Goal: Task Accomplishment & Management: Complete application form

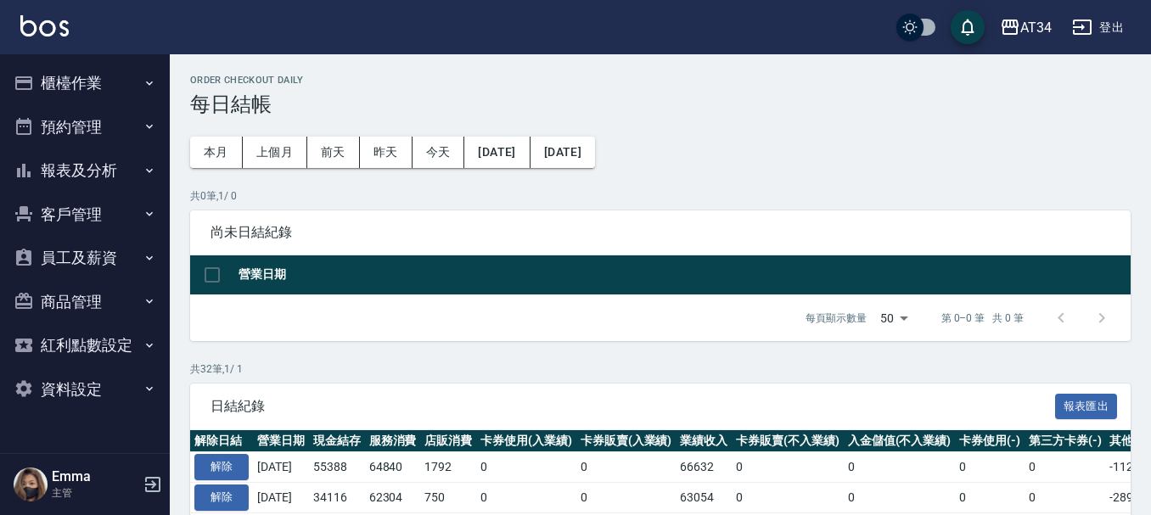
click at [106, 163] on button "報表及分析" at bounding box center [85, 171] width 156 height 44
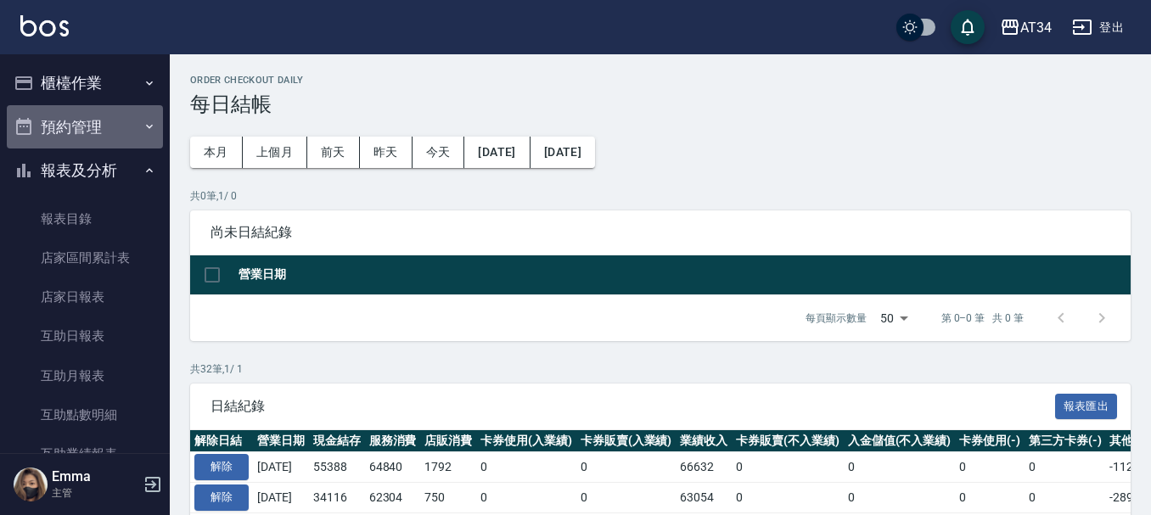
click at [104, 110] on button "預約管理" at bounding box center [85, 127] width 156 height 44
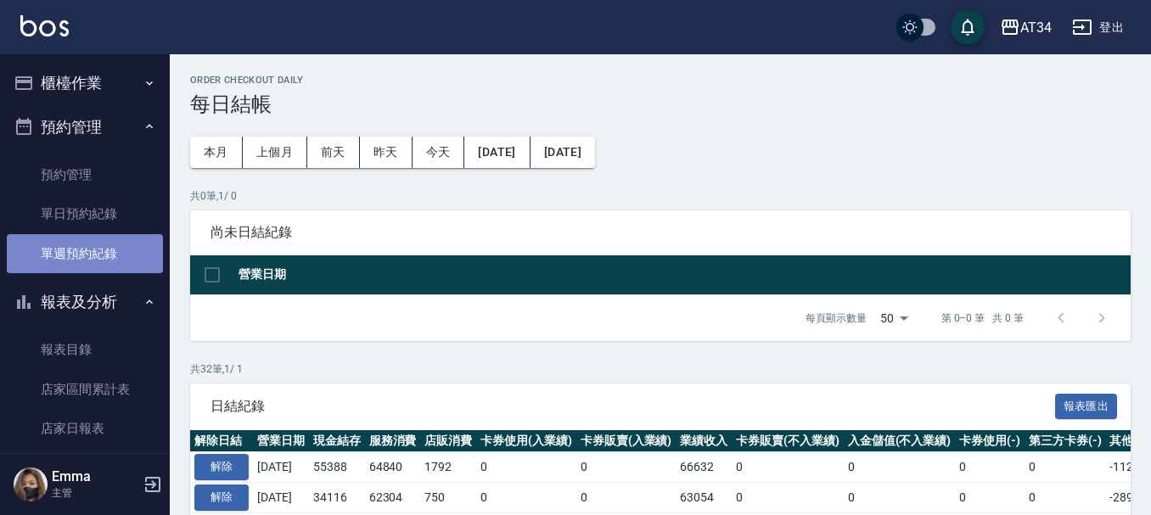
click at [93, 236] on link "單週預約紀錄" at bounding box center [85, 253] width 156 height 39
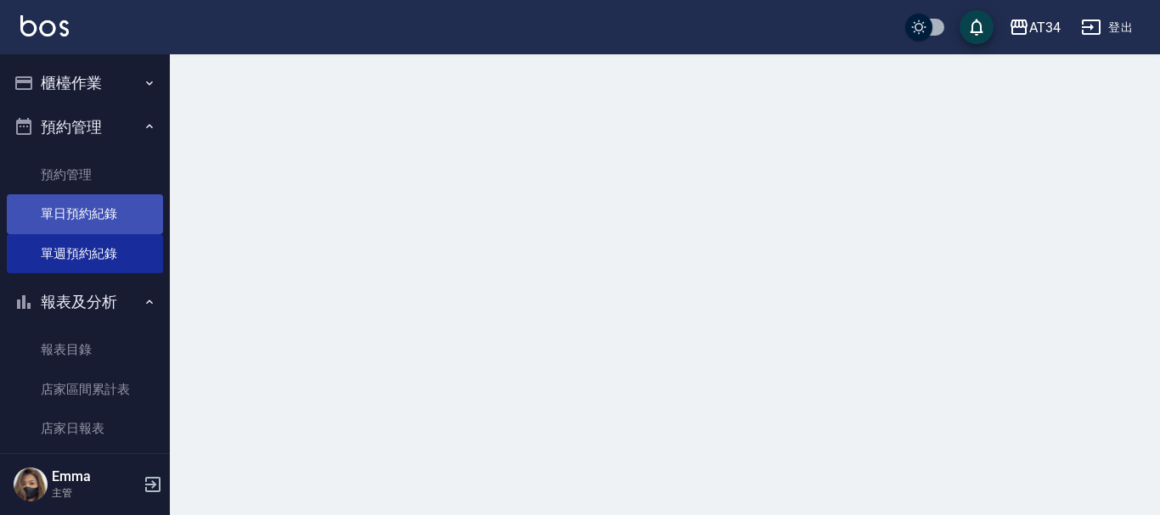
click at [102, 212] on link "單日預約紀錄" at bounding box center [85, 213] width 156 height 39
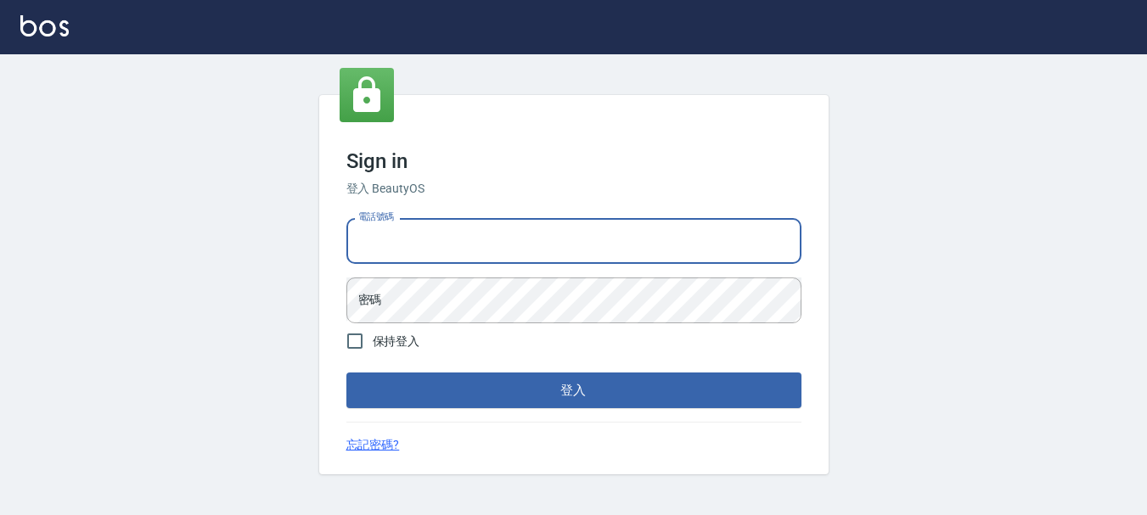
click at [551, 258] on input "電話號碼" at bounding box center [573, 241] width 455 height 46
type input "0928200634"
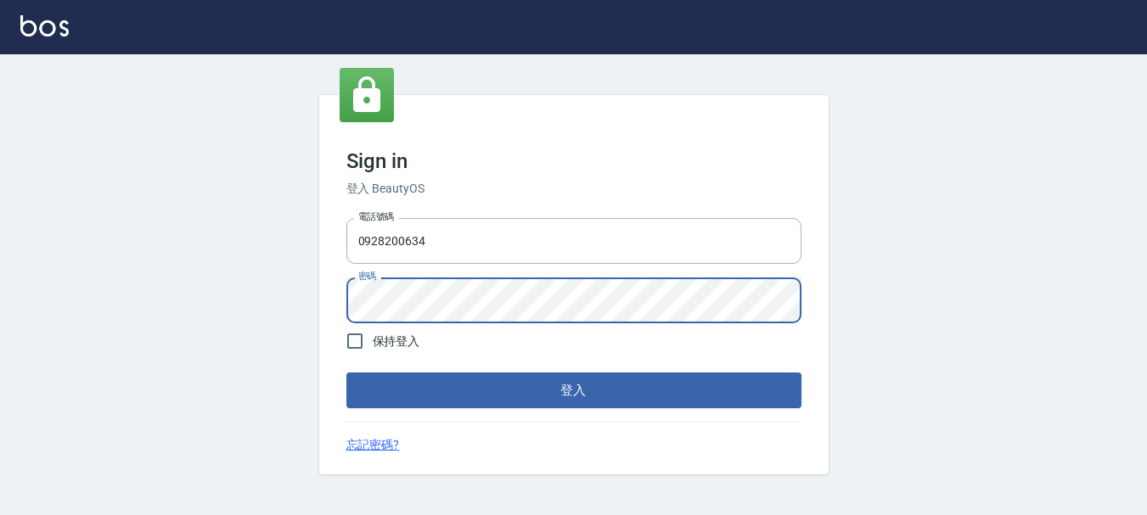
click at [346, 373] on button "登入" at bounding box center [573, 391] width 455 height 36
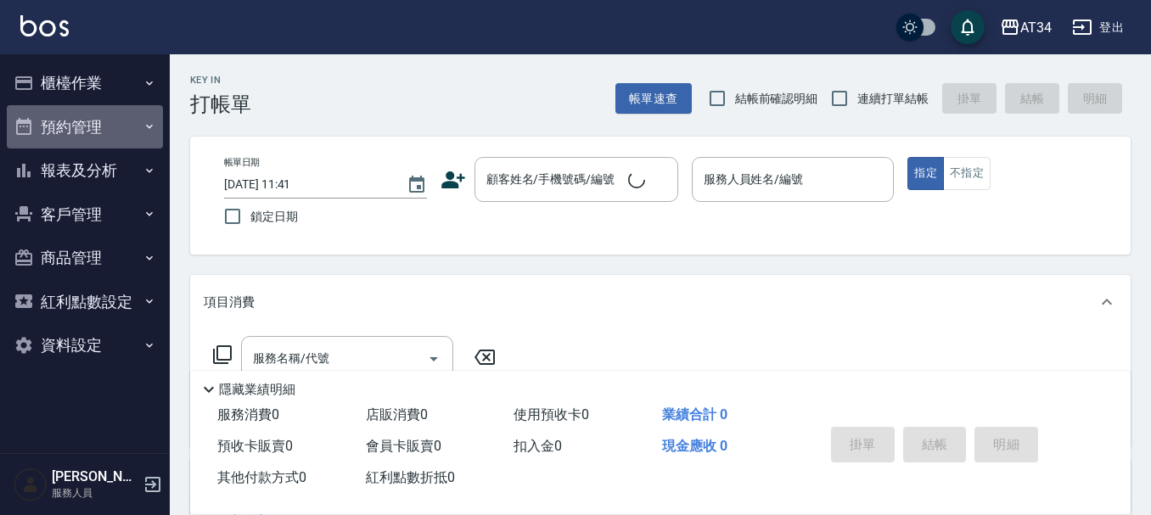
click at [109, 130] on button "預約管理" at bounding box center [85, 127] width 156 height 44
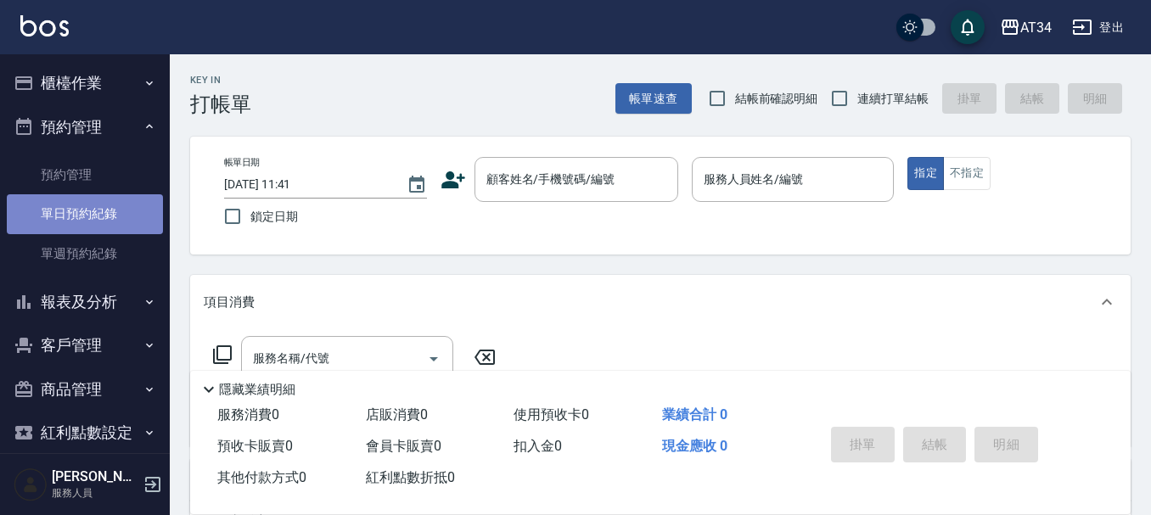
click at [103, 212] on link "單日預約紀錄" at bounding box center [85, 213] width 156 height 39
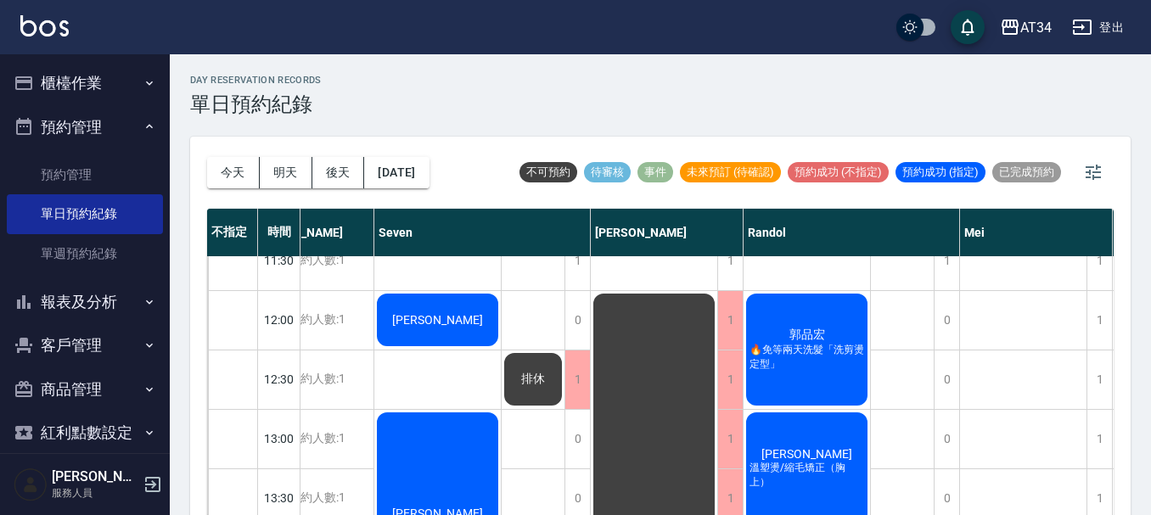
scroll to position [85, 0]
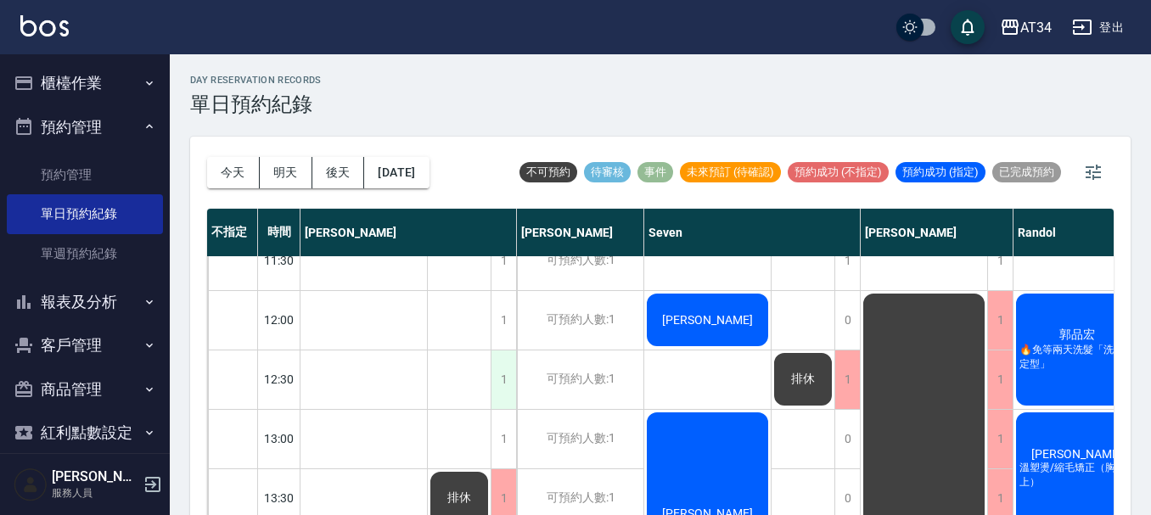
click at [510, 362] on div "1" at bounding box center [503, 380] width 25 height 59
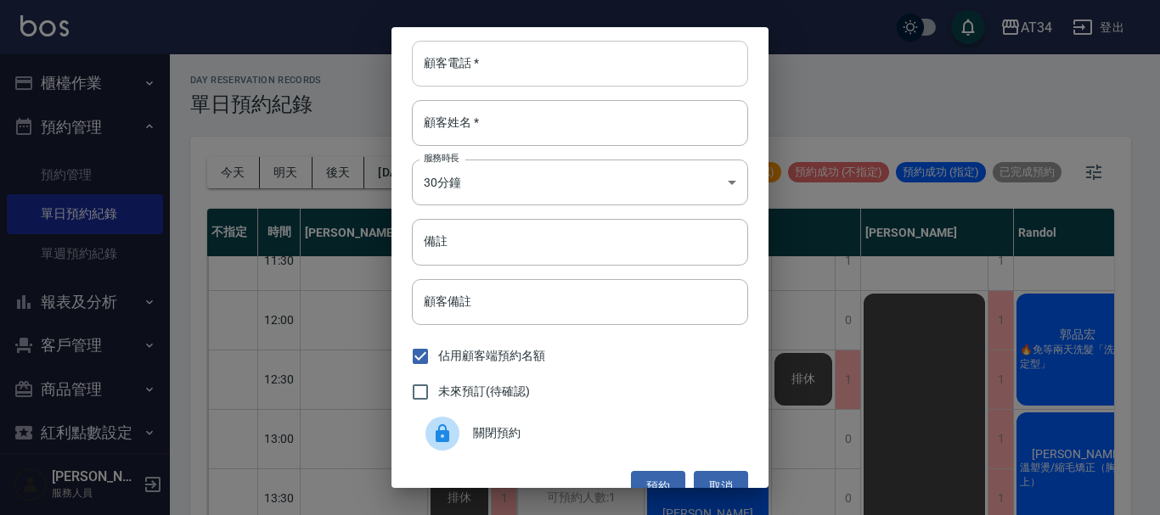
click at [479, 66] on input "顧客電話   *" at bounding box center [580, 64] width 336 height 46
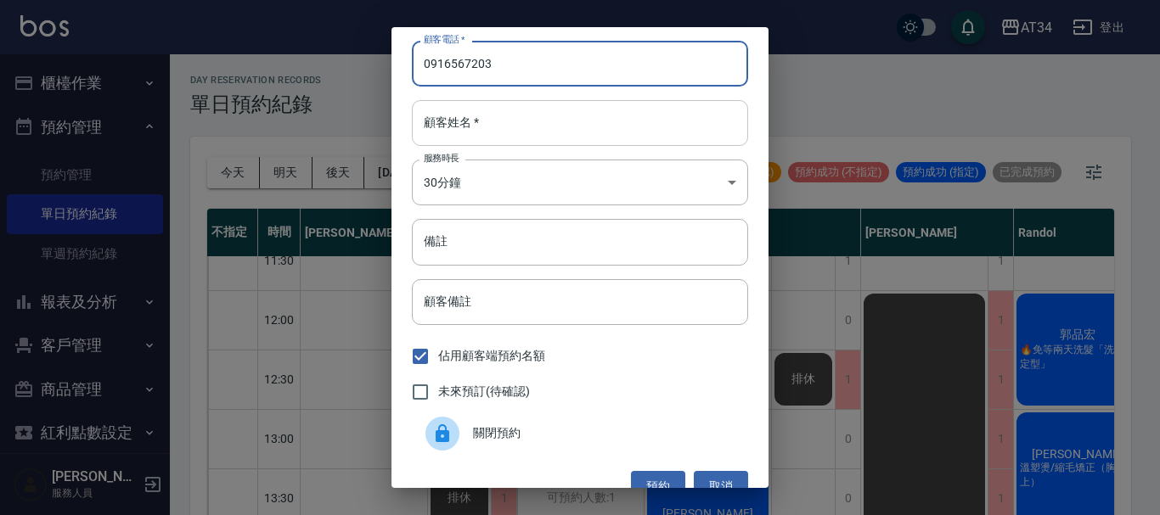
type input "0916567203"
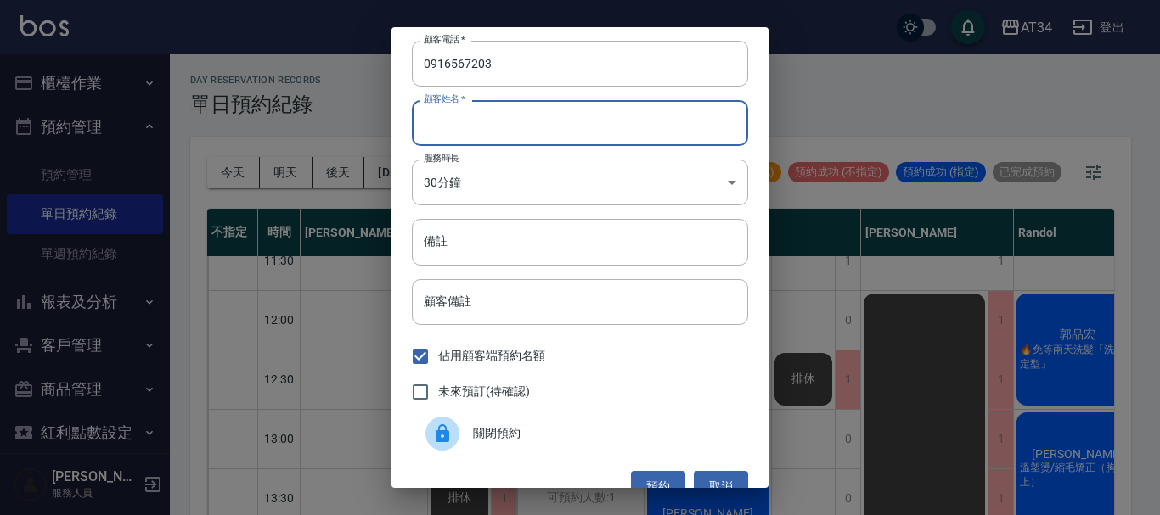
click at [694, 139] on input "顧客姓名   *" at bounding box center [580, 123] width 336 height 46
type input "H"
type input "陳"
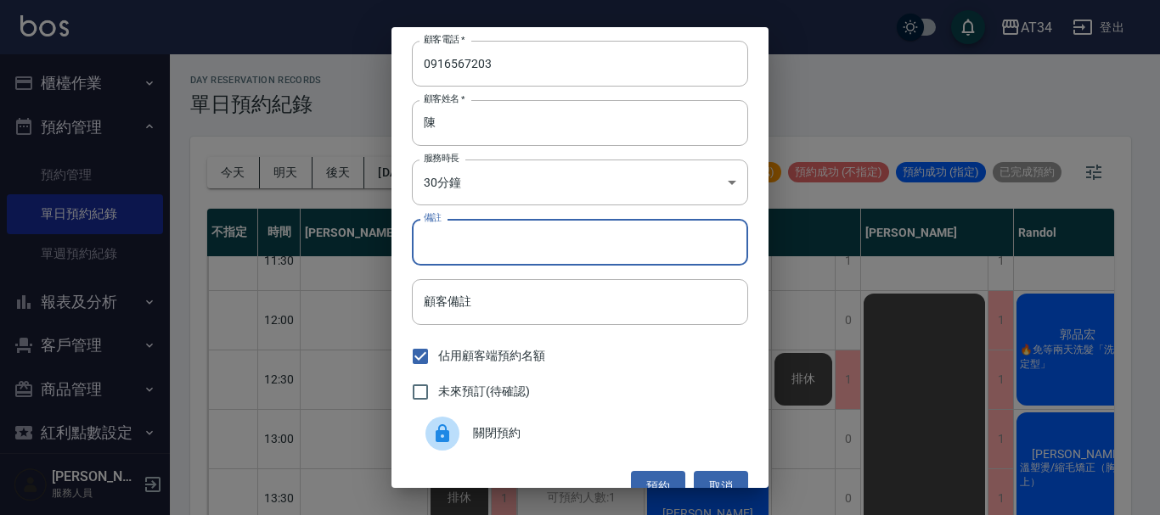
click at [603, 222] on input "備註" at bounding box center [580, 242] width 336 height 46
click at [483, 396] on span "未來預訂(待確認)" at bounding box center [484, 392] width 92 height 18
click at [438, 396] on input "未來預訂(待確認)" at bounding box center [420, 392] width 36 height 36
checkbox input "true"
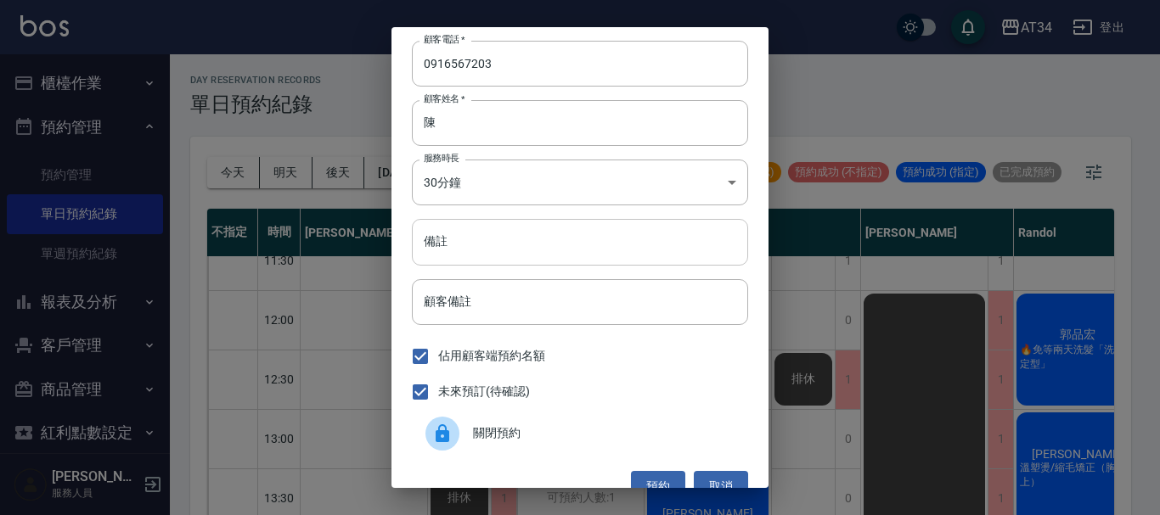
click at [554, 234] on input "備註" at bounding box center [580, 242] width 336 height 46
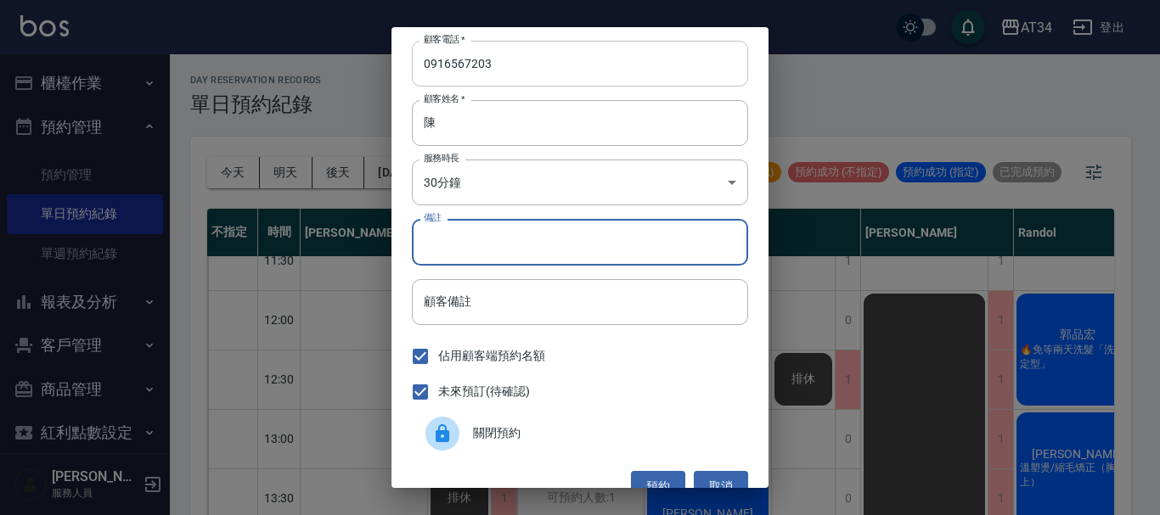
click at [508, 59] on input "0916567203" at bounding box center [580, 64] width 336 height 46
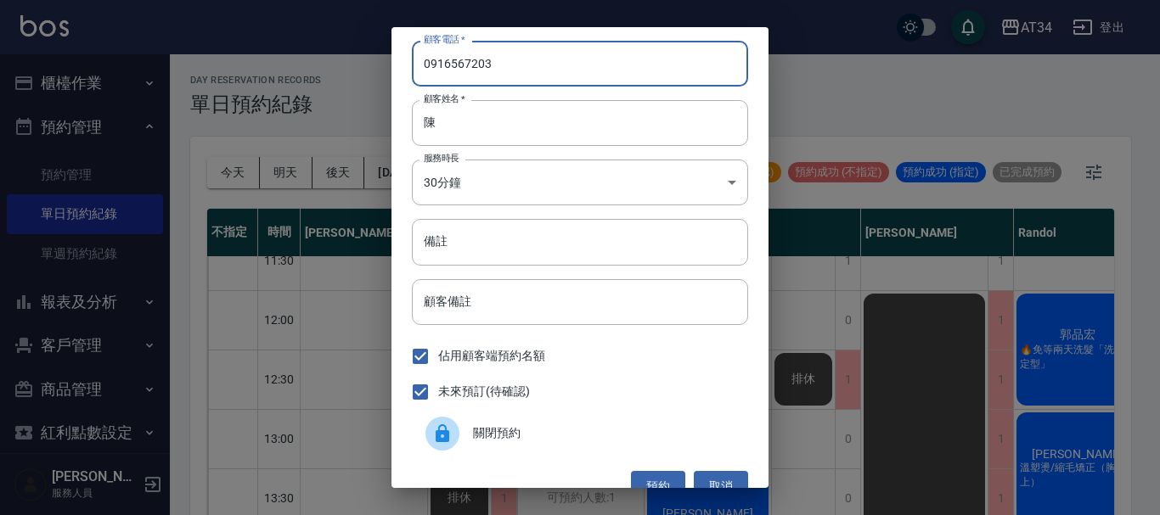
click at [508, 59] on input "0916567203" at bounding box center [580, 64] width 336 height 46
click at [486, 255] on input "備註" at bounding box center [580, 242] width 336 height 46
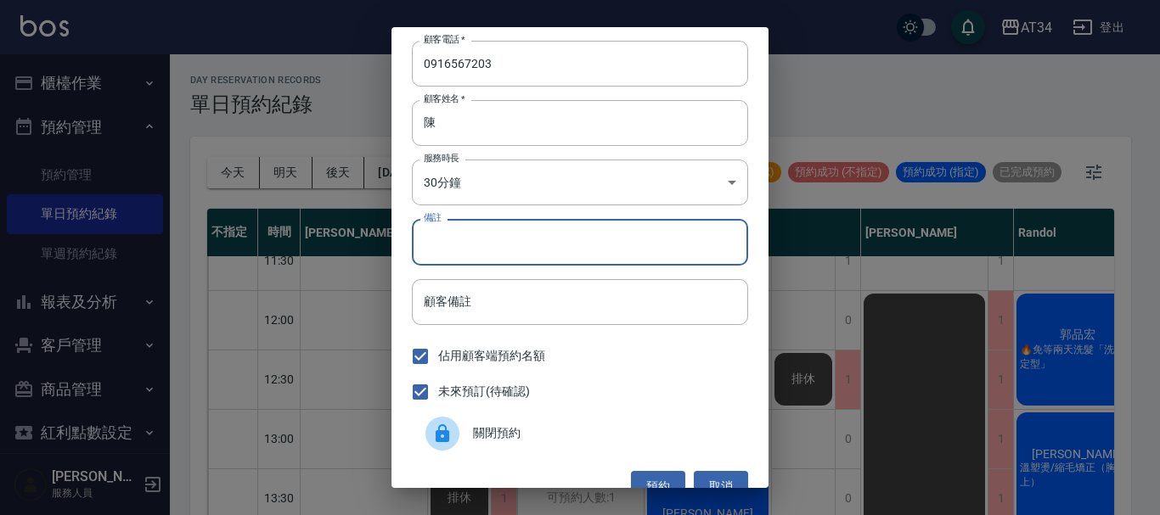
type input "V"
type input "洗"
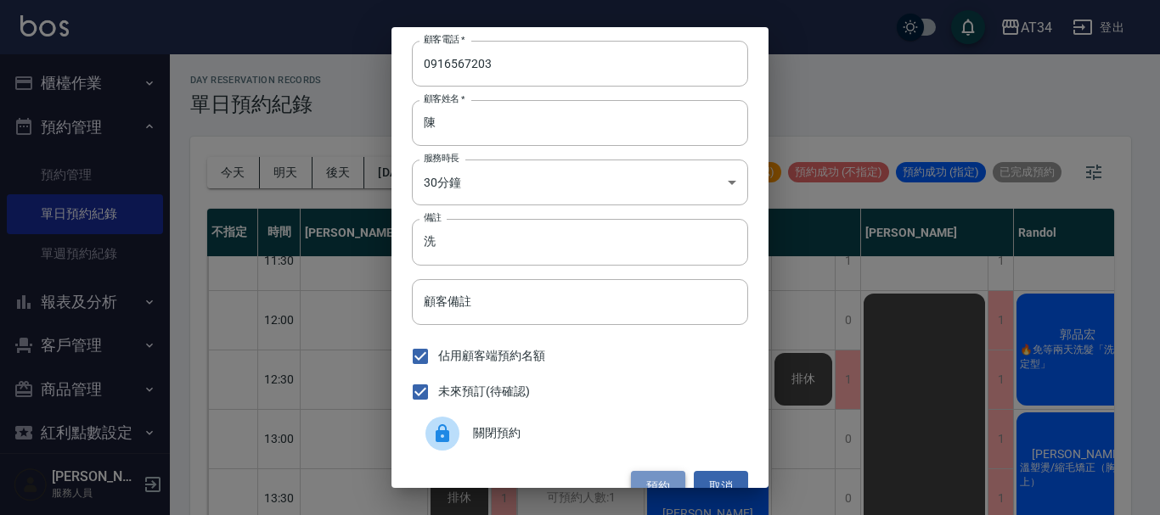
click at [666, 477] on button "預約" at bounding box center [658, 486] width 54 height 31
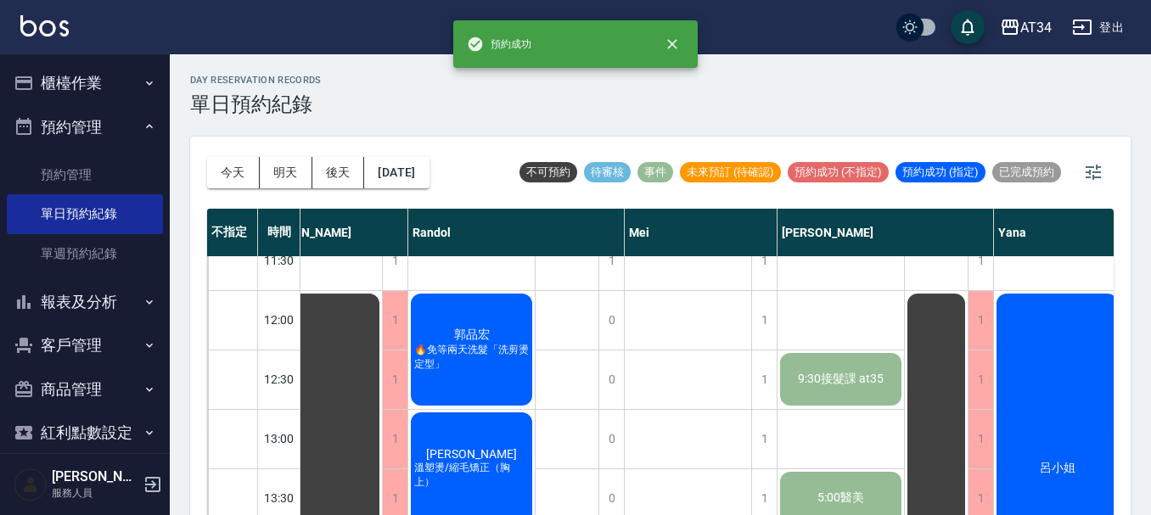
scroll to position [85, 660]
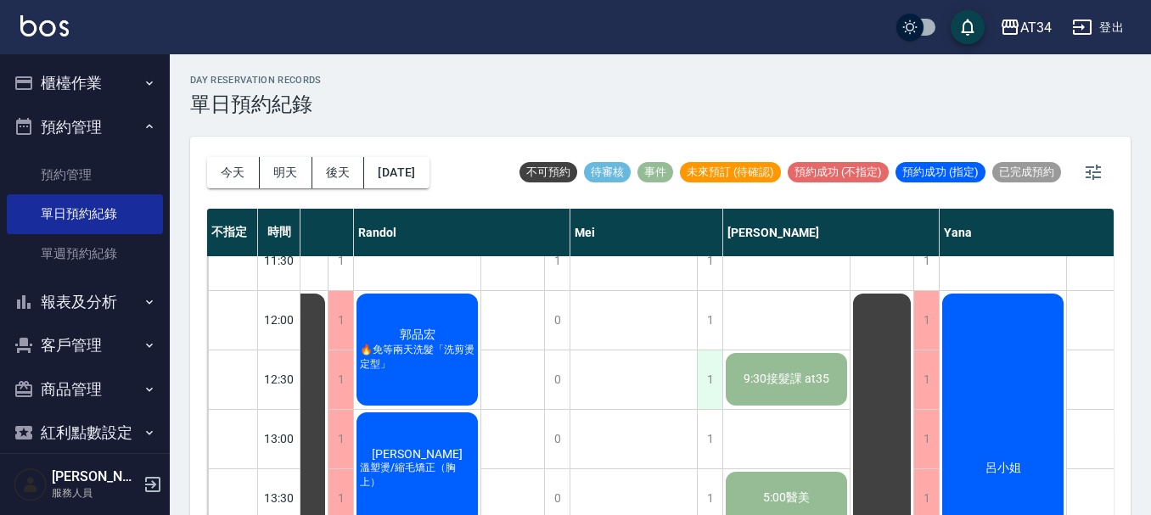
click at [709, 378] on div "1" at bounding box center [709, 380] width 25 height 59
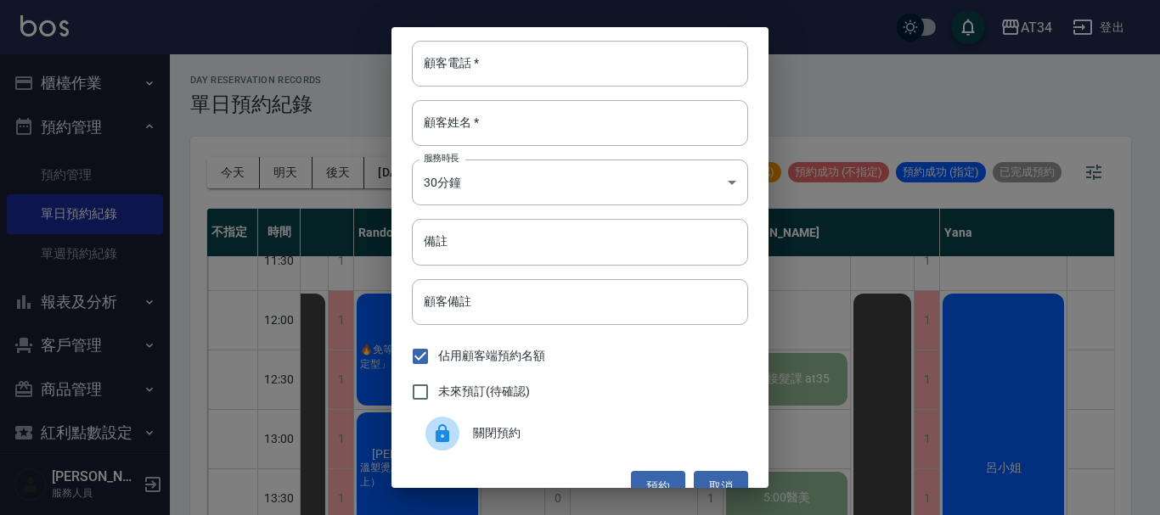
click at [481, 37] on div "顧客電話   * 顧客電話   * 顧客姓名   * 顧客姓名   * 服務時長 30分鐘 1 服務時長 備註 備註 顧客備註 顧客備註 佔用顧客端預約名額 …" at bounding box center [579, 257] width 377 height 461
click at [477, 70] on input "顧客電話   *" at bounding box center [580, 64] width 336 height 46
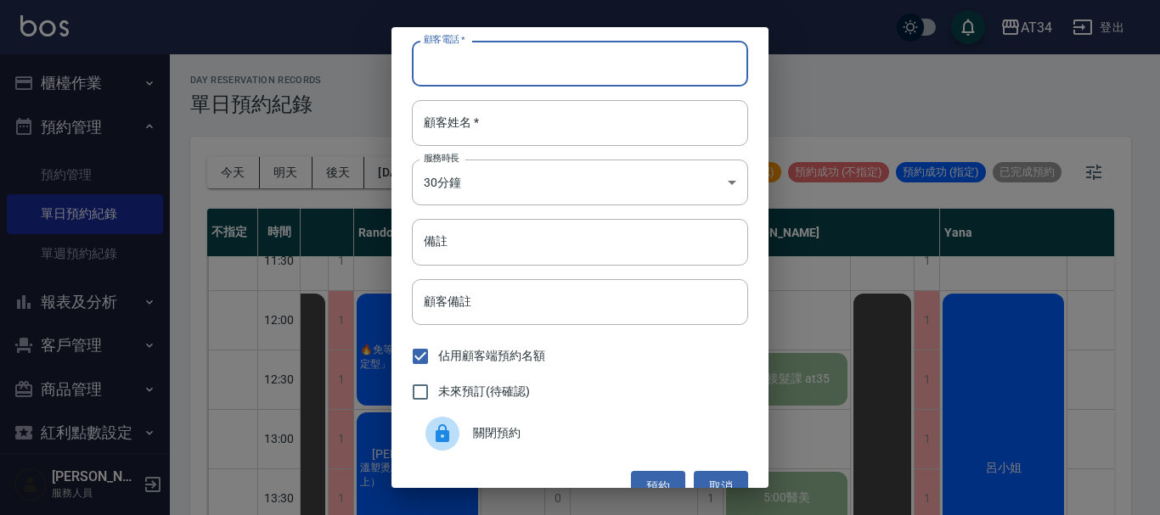
paste input "0916567203"
type input "0916567203"
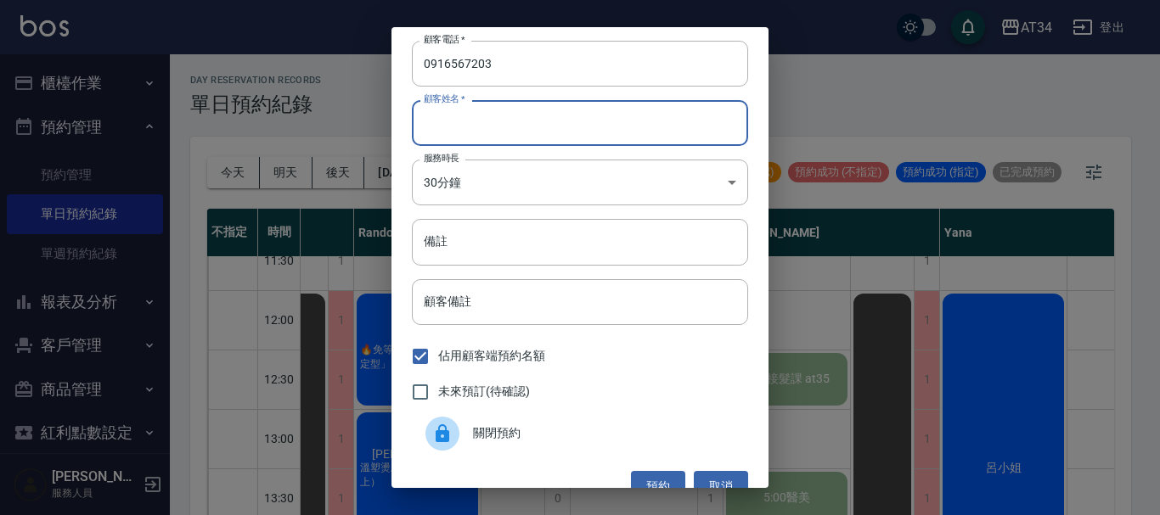
click at [507, 138] on input "顧客姓名   *" at bounding box center [580, 123] width 336 height 46
type input "R"
type input "剪[PERSON_NAME]"
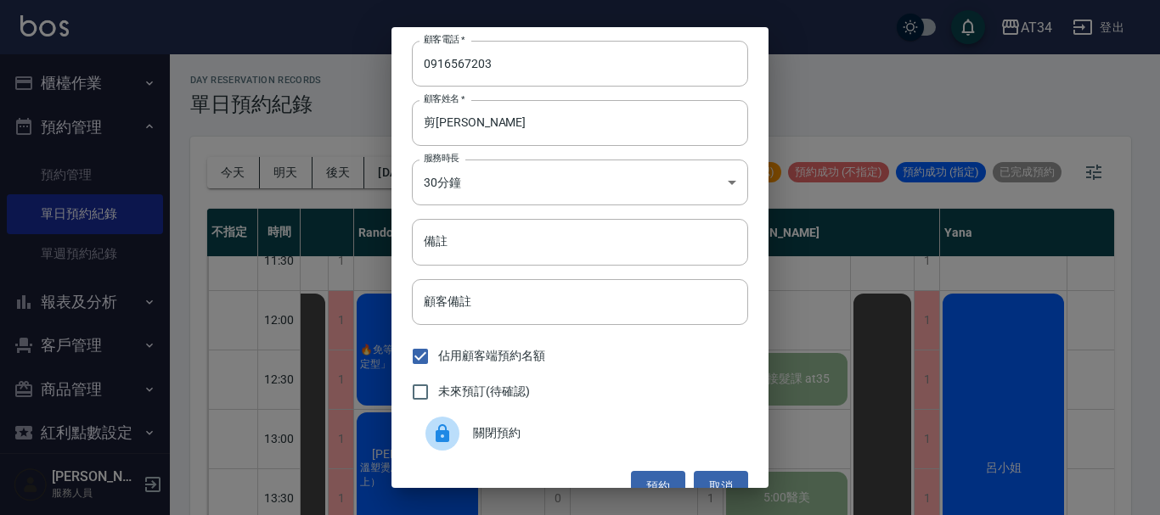
click at [497, 392] on span "未來預訂(待確認)" at bounding box center [484, 392] width 92 height 18
click at [438, 392] on input "未來預訂(待確認)" at bounding box center [420, 392] width 36 height 36
checkbox input "true"
click at [656, 475] on button "預約" at bounding box center [658, 486] width 54 height 31
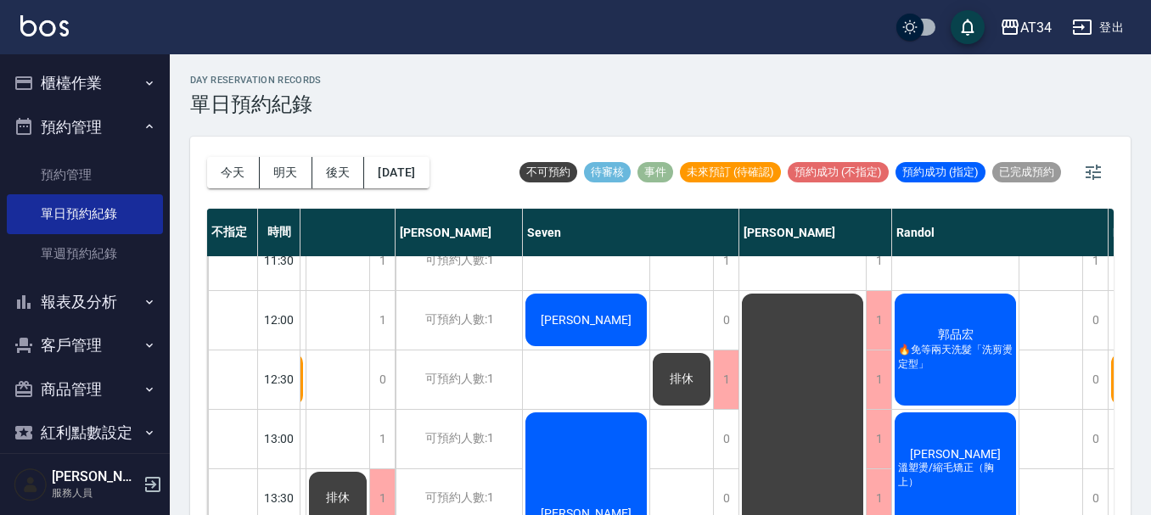
scroll to position [85, 0]
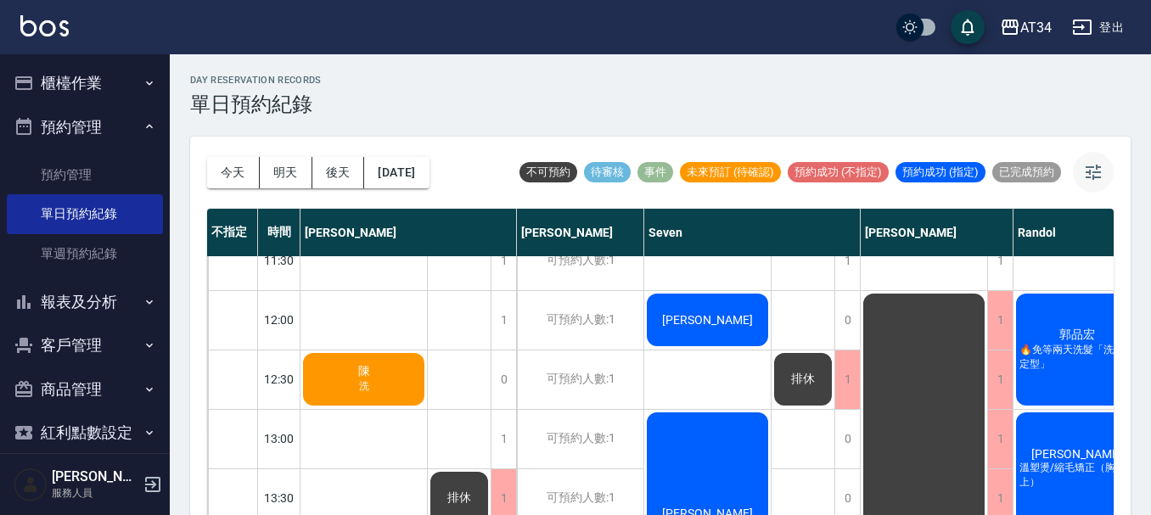
click at [1091, 171] on icon "button" at bounding box center [1093, 172] width 15 height 15
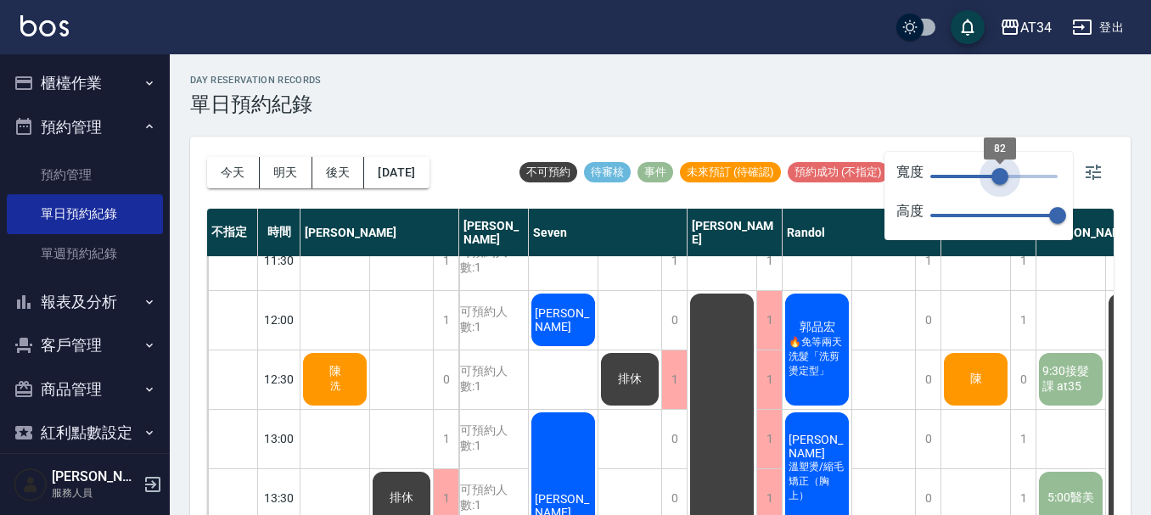
type input "76"
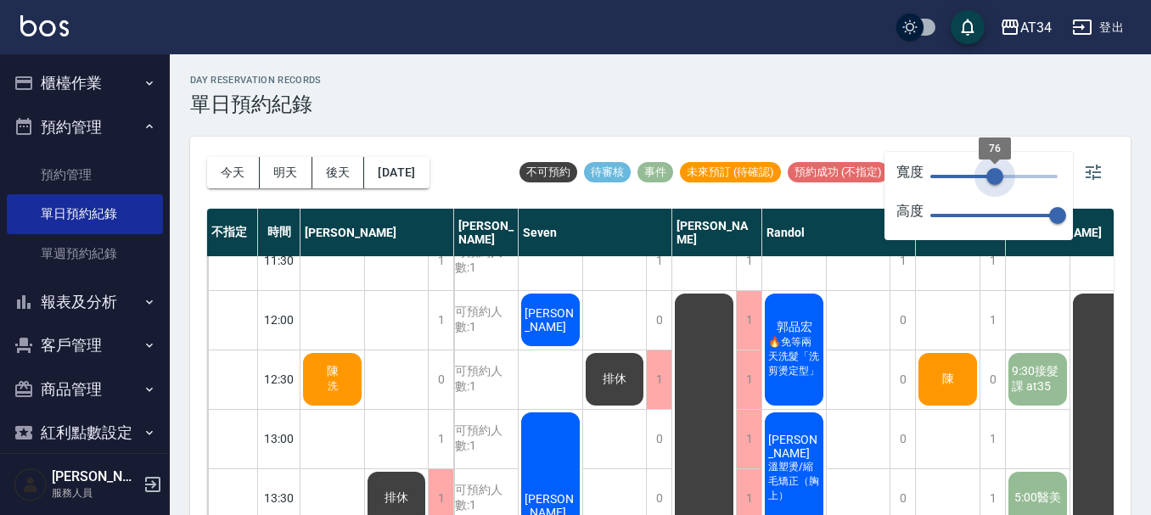
drag, startPoint x: 1055, startPoint y: 173, endPoint x: 995, endPoint y: 186, distance: 61.6
click at [995, 185] on span "76" at bounding box center [994, 176] width 17 height 17
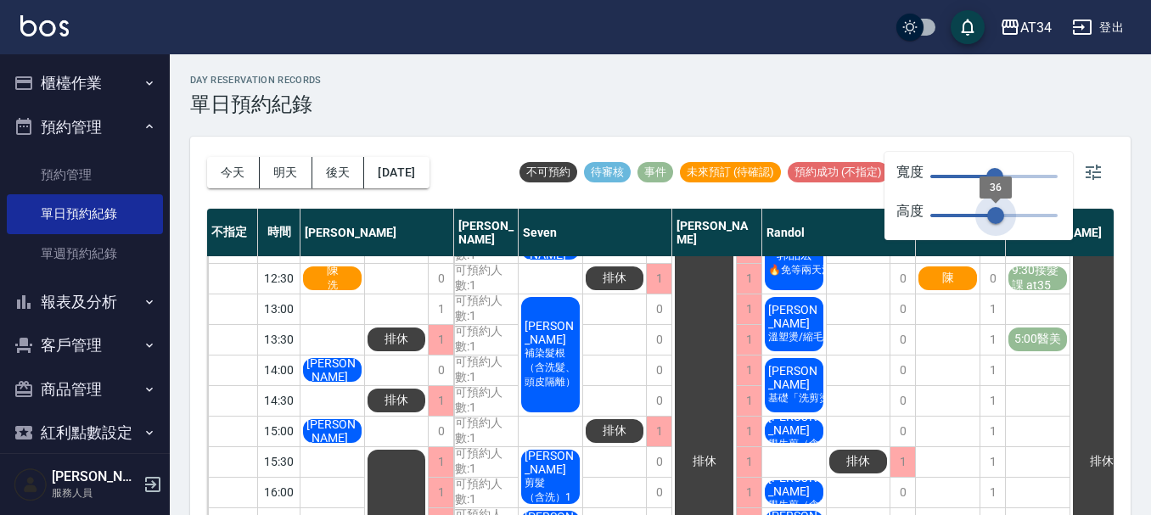
type input "39"
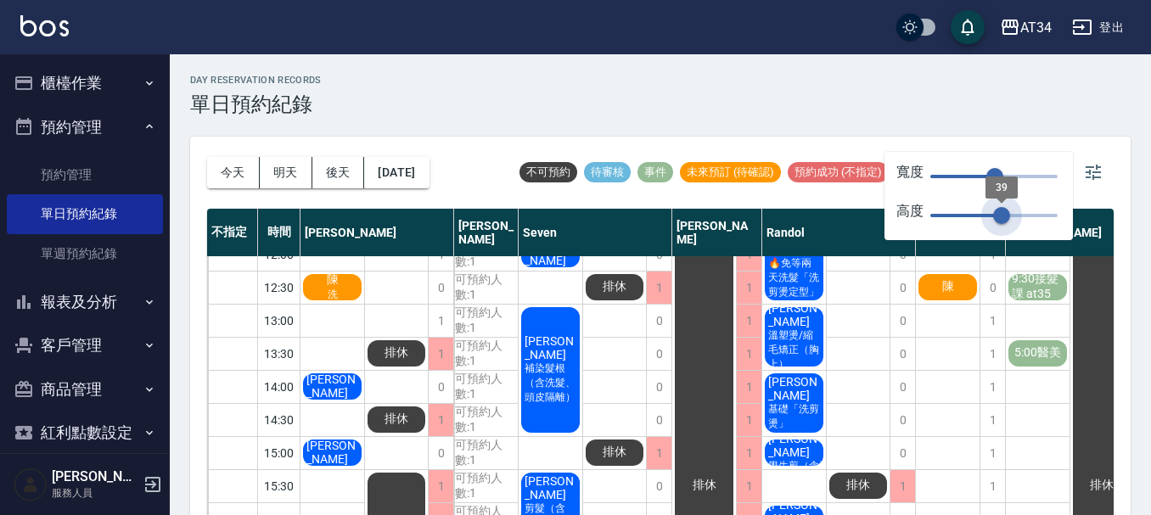
drag, startPoint x: 1065, startPoint y: 212, endPoint x: 1002, endPoint y: 213, distance: 63.7
click at [1002, 213] on span "39" at bounding box center [1001, 215] width 17 height 17
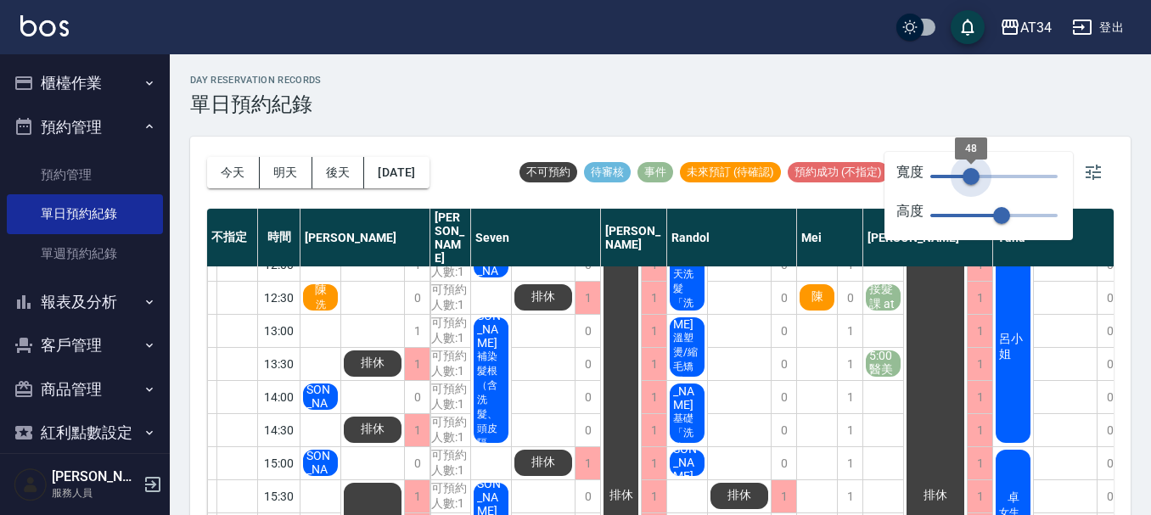
drag, startPoint x: 988, startPoint y: 179, endPoint x: 971, endPoint y: 183, distance: 17.5
click at [971, 183] on span "48" at bounding box center [971, 176] width 17 height 17
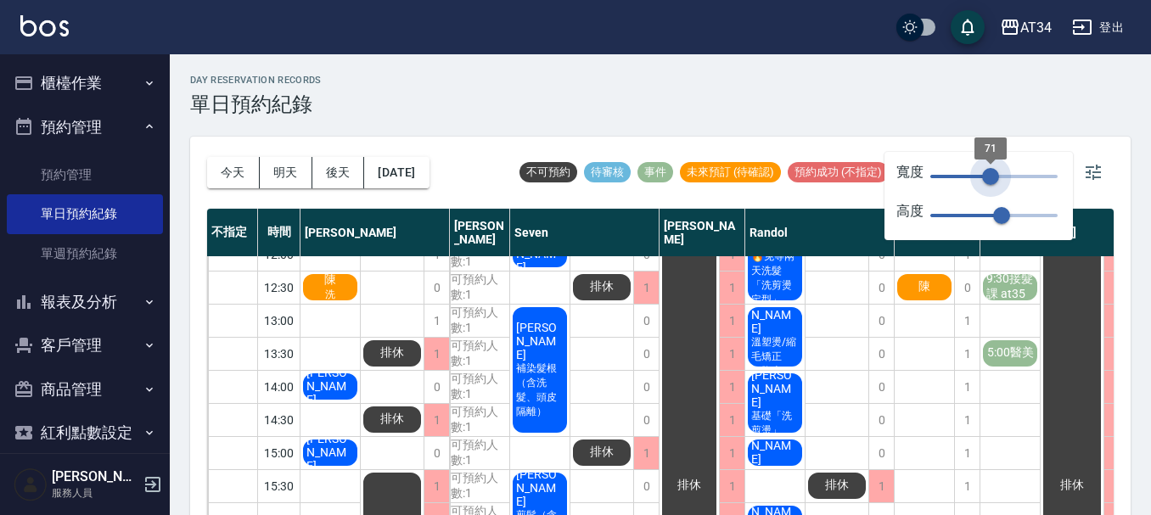
type input "71"
drag, startPoint x: 971, startPoint y: 183, endPoint x: 991, endPoint y: 186, distance: 19.7
click at [991, 185] on span "71" at bounding box center [990, 176] width 17 height 17
click at [1100, 171] on icon "button" at bounding box center [1093, 172] width 20 height 20
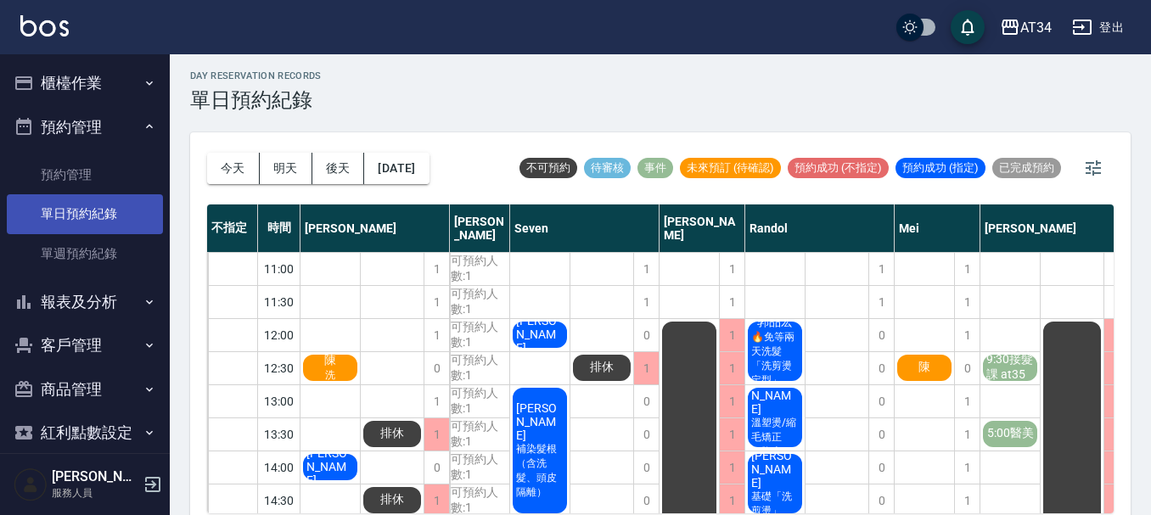
scroll to position [0, 0]
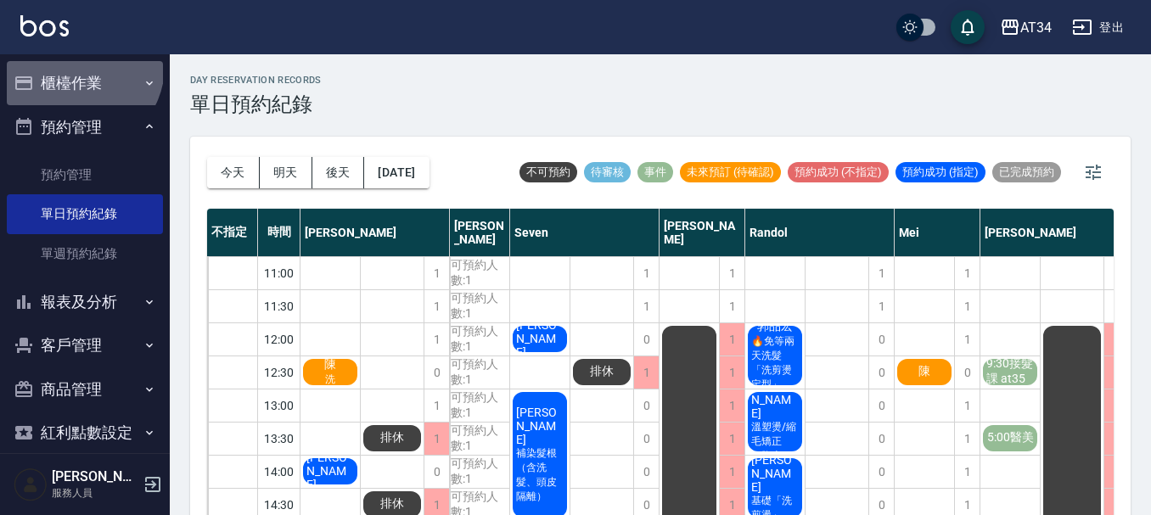
click at [77, 66] on button "櫃檯作業" at bounding box center [85, 83] width 156 height 44
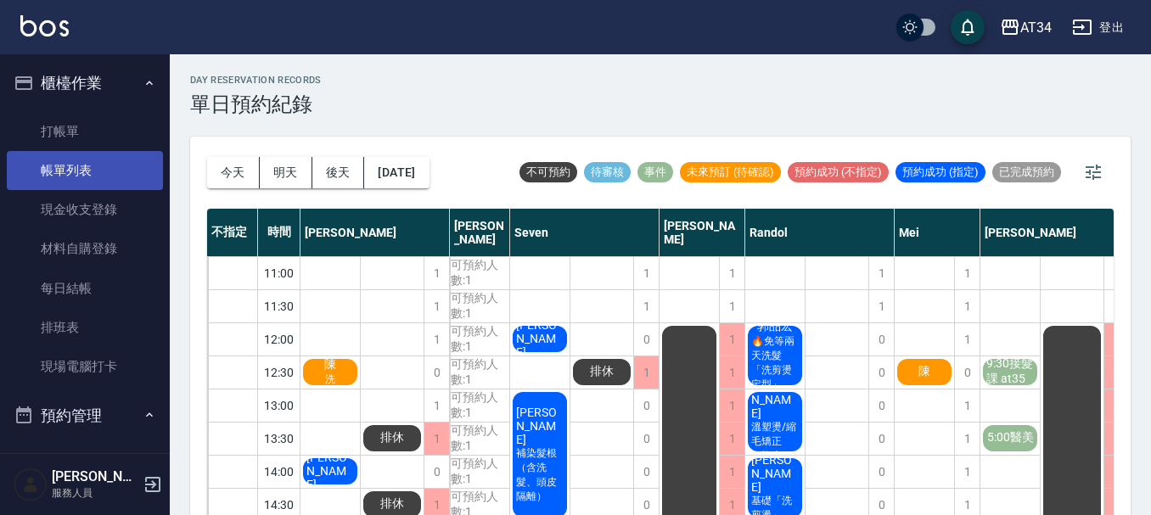
click at [81, 156] on link "帳單列表" at bounding box center [85, 170] width 156 height 39
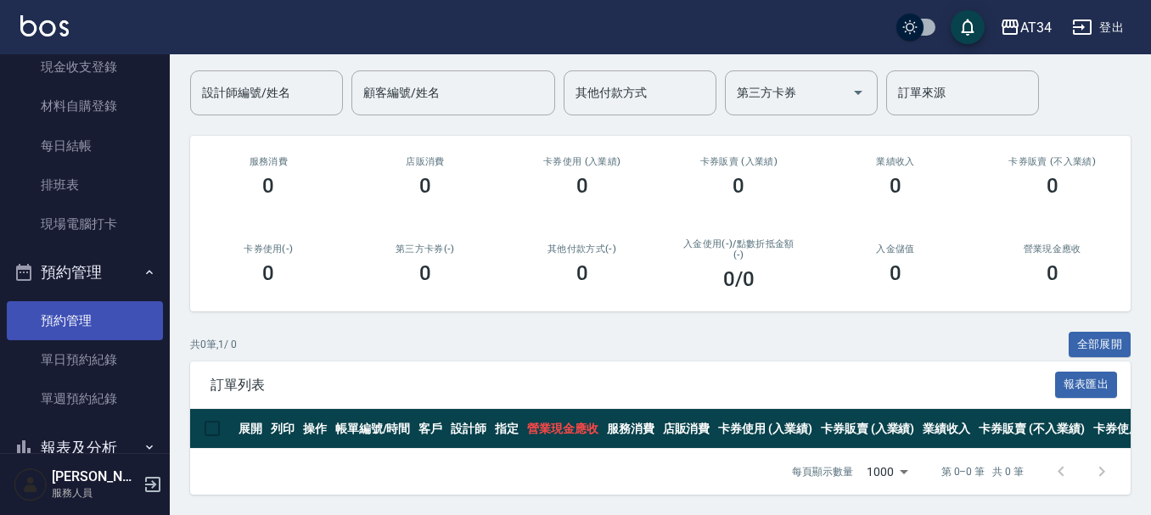
scroll to position [170, 0]
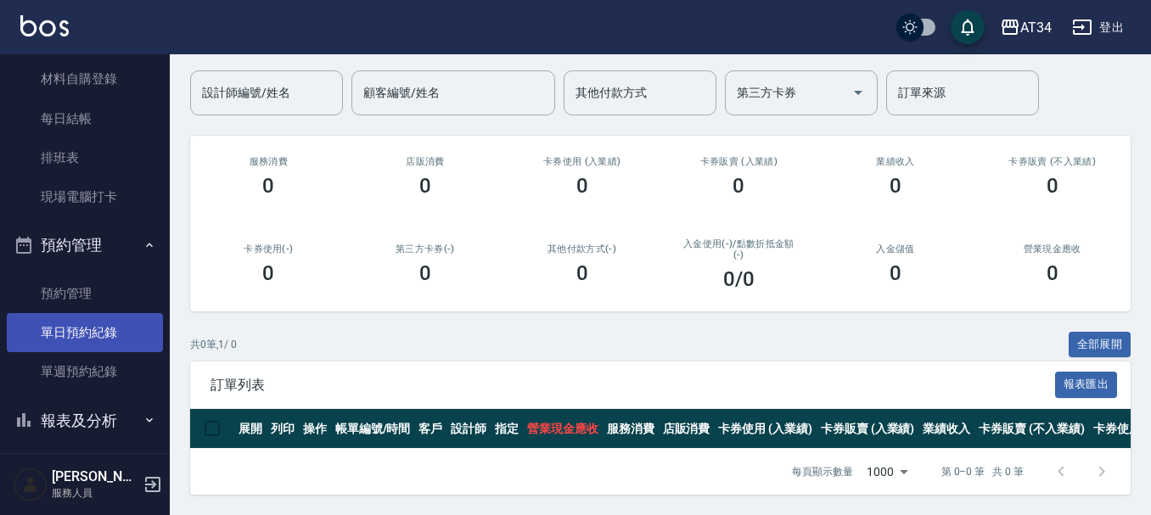
click at [71, 333] on link "單日預約紀錄" at bounding box center [85, 332] width 156 height 39
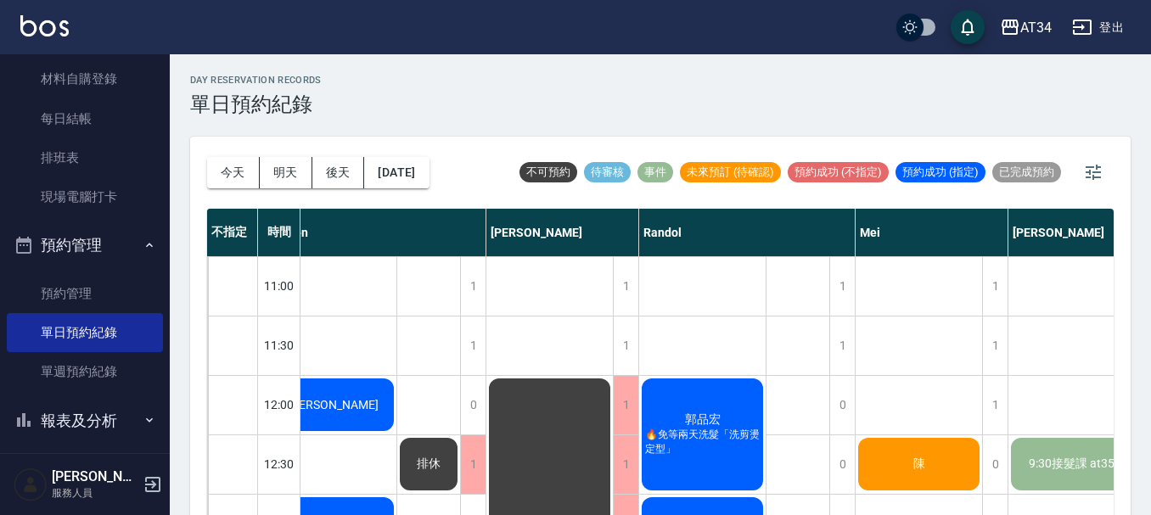
scroll to position [0, 181]
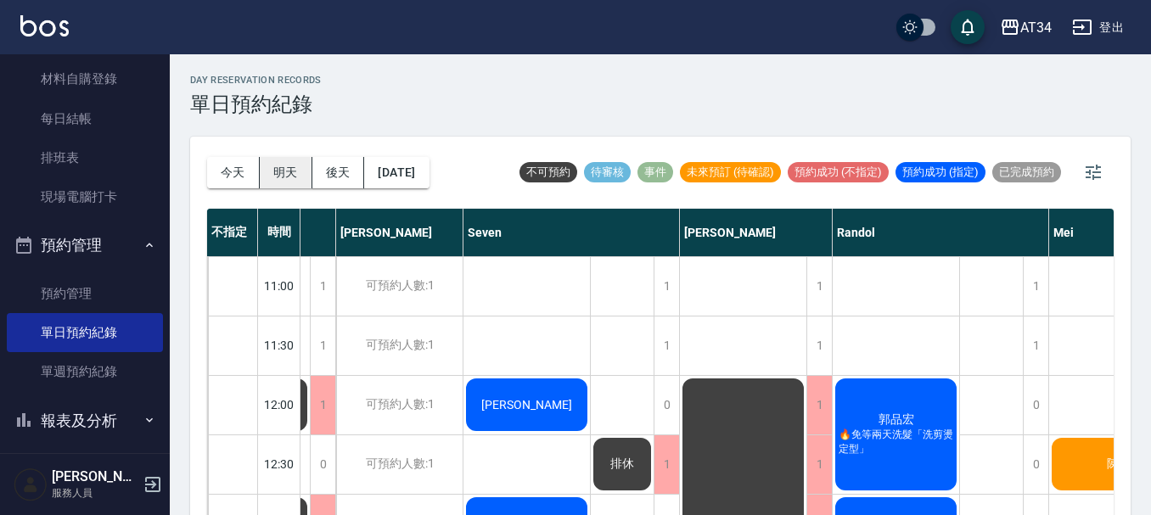
click at [300, 180] on button "明天" at bounding box center [286, 172] width 53 height 31
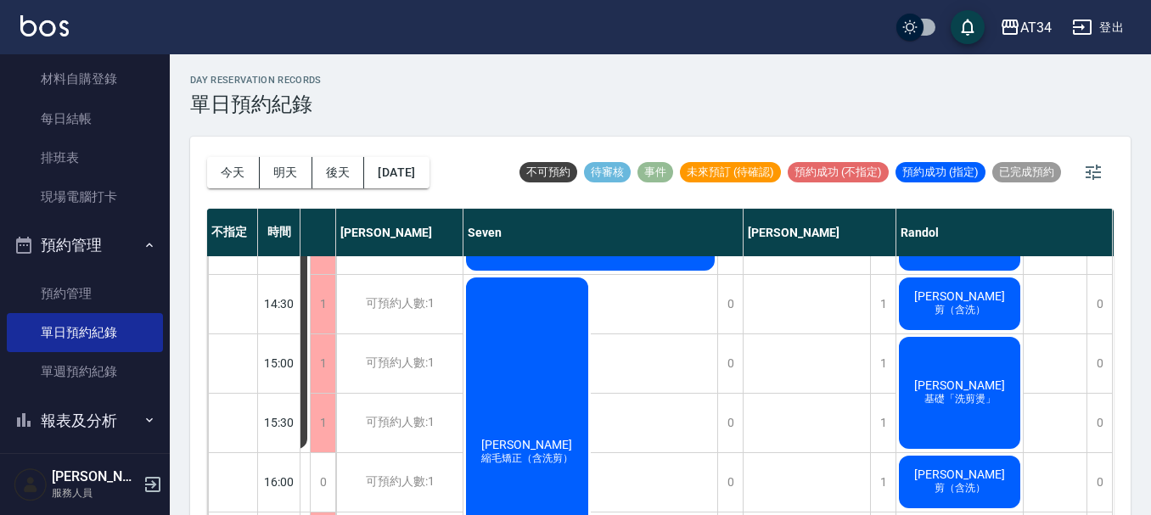
scroll to position [397, 181]
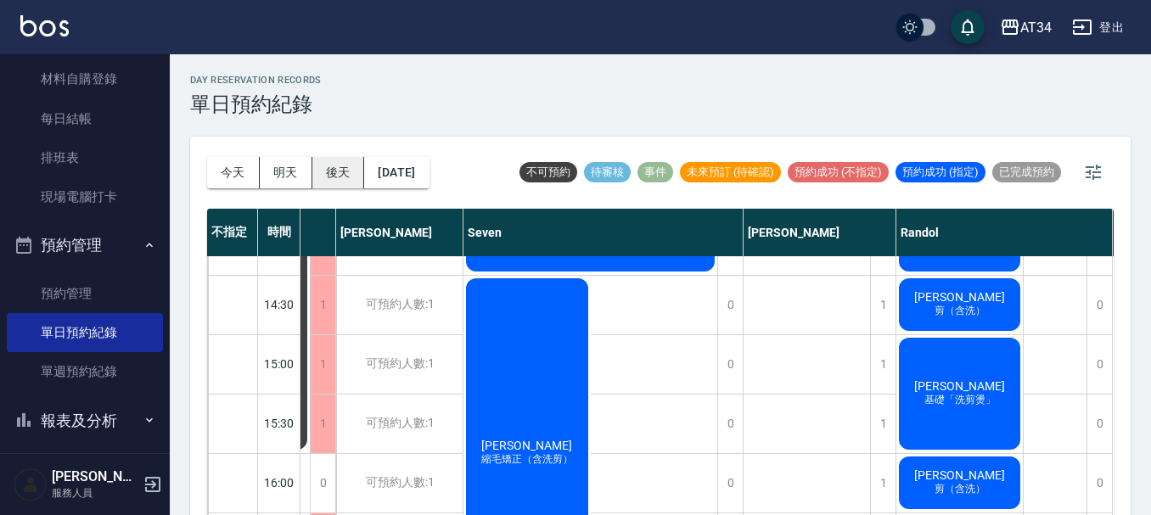
click at [322, 176] on button "後天" at bounding box center [338, 172] width 53 height 31
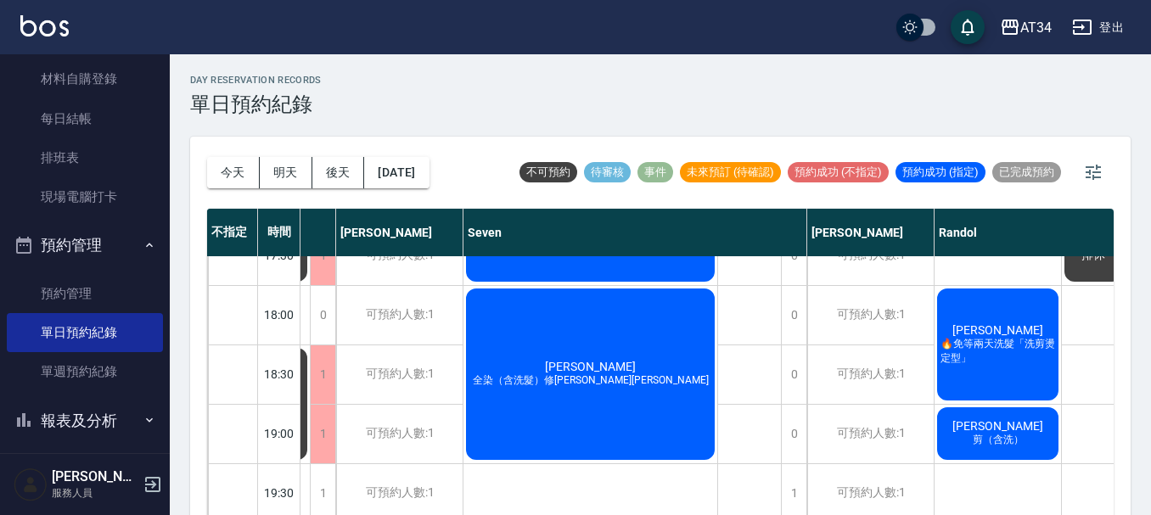
scroll to position [822, 181]
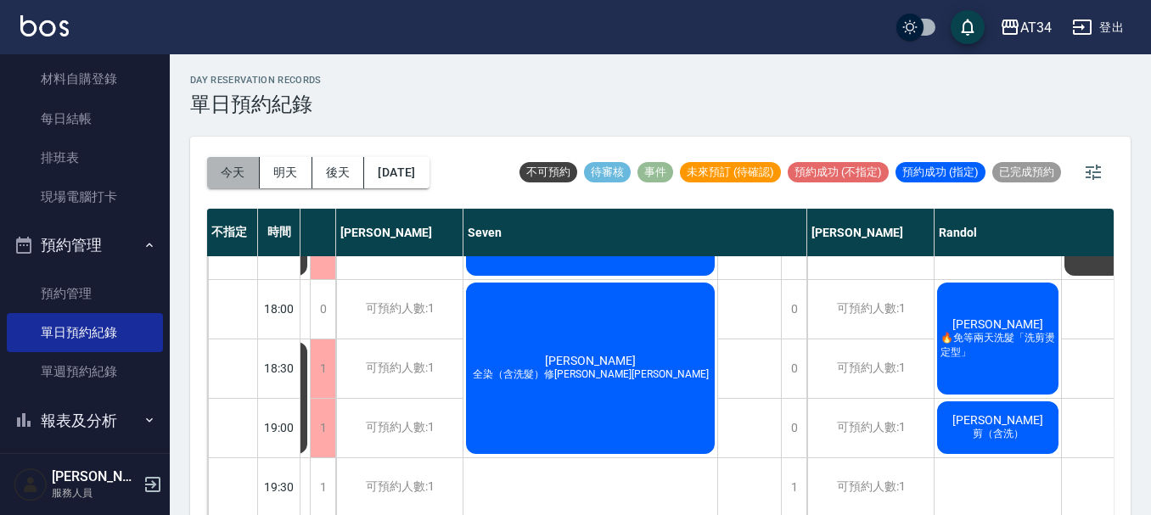
click at [242, 172] on button "今天" at bounding box center [233, 172] width 53 height 31
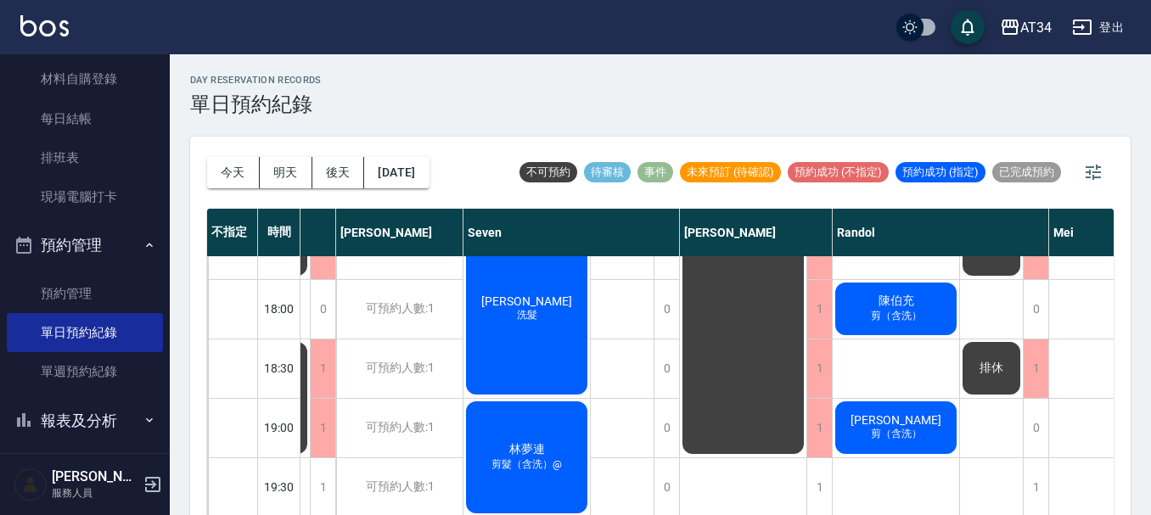
click at [207, 157] on button "今天" at bounding box center [233, 172] width 53 height 31
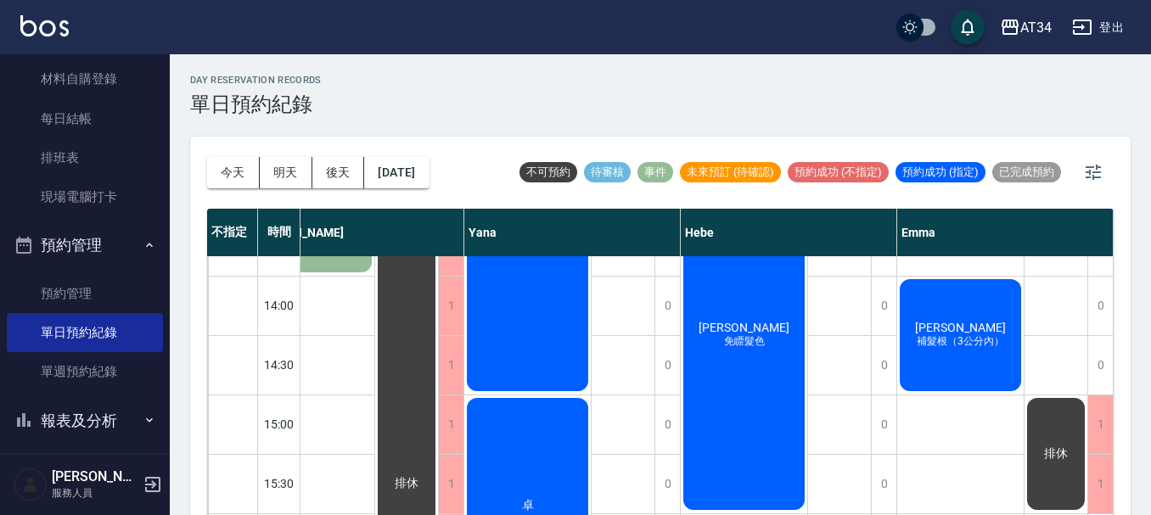
scroll to position [424, 1144]
